Goal: Task Accomplishment & Management: Use online tool/utility

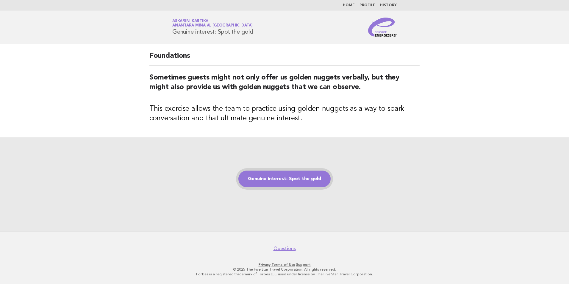
click at [285, 182] on link "Genuine interest: Spot the gold" at bounding box center [284, 179] width 92 height 17
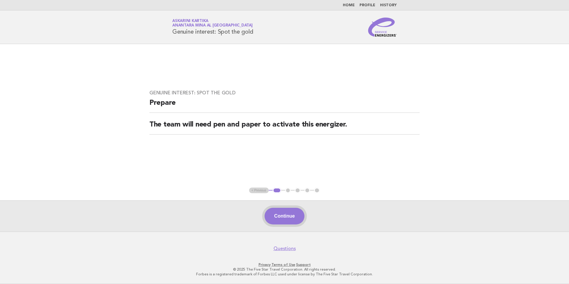
click at [296, 218] on button "Continue" at bounding box center [285, 216] width 40 height 17
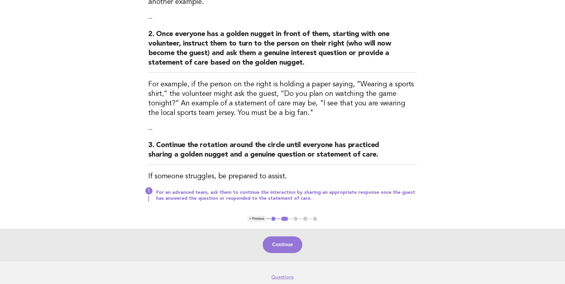
scroll to position [149, 0]
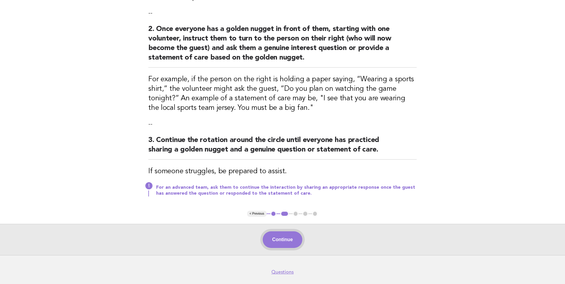
click at [284, 243] on button "Continue" at bounding box center [282, 239] width 40 height 17
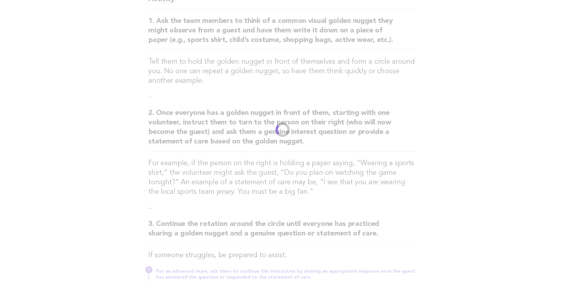
scroll to position [0, 0]
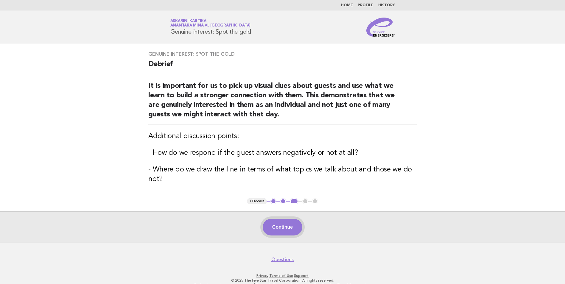
click at [290, 230] on button "Continue" at bounding box center [282, 227] width 40 height 17
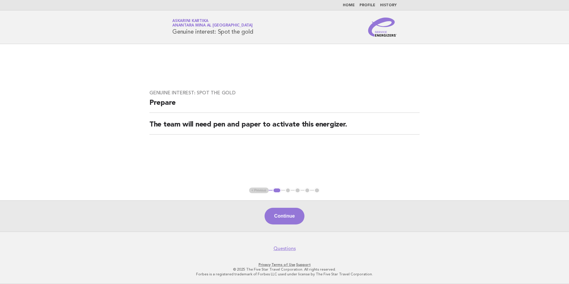
drag, startPoint x: 262, startPoint y: 31, endPoint x: 171, endPoint y: 30, distance: 91.4
click at [171, 30] on div "Service Energizers Askarini Kartika Anantara Mina al Arab Ras Al Khaimah Resort…" at bounding box center [284, 27] width 241 height 19
copy h1 "Genuine interest: Spot the gold"
click at [295, 220] on button "Continue" at bounding box center [285, 216] width 40 height 17
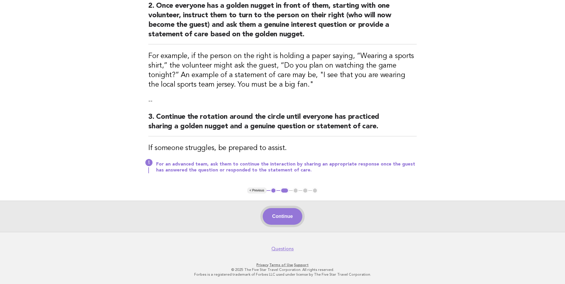
click at [282, 213] on button "Continue" at bounding box center [282, 216] width 40 height 17
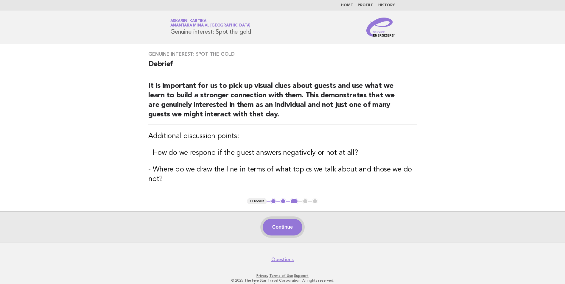
click at [278, 221] on button "Continue" at bounding box center [282, 227] width 40 height 17
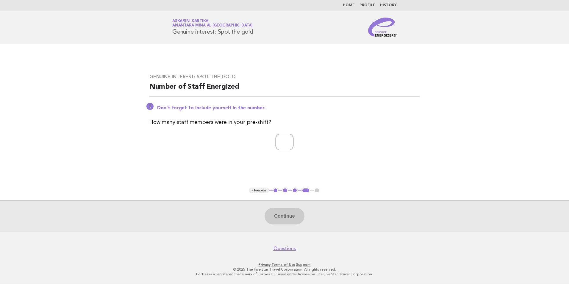
type input "*"
click at [293, 145] on input "*" at bounding box center [285, 142] width 18 height 17
type input "*"
click at [295, 220] on button "Continue" at bounding box center [285, 216] width 40 height 17
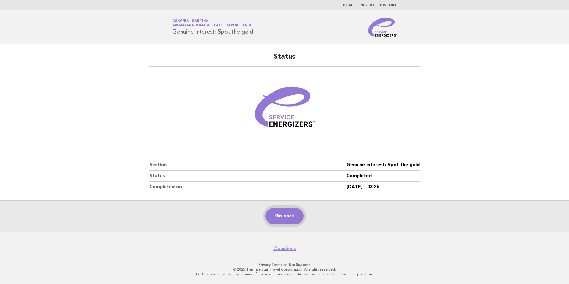
click at [288, 217] on link "Go back" at bounding box center [284, 216] width 38 height 17
